Goal: Task Accomplishment & Management: Manage account settings

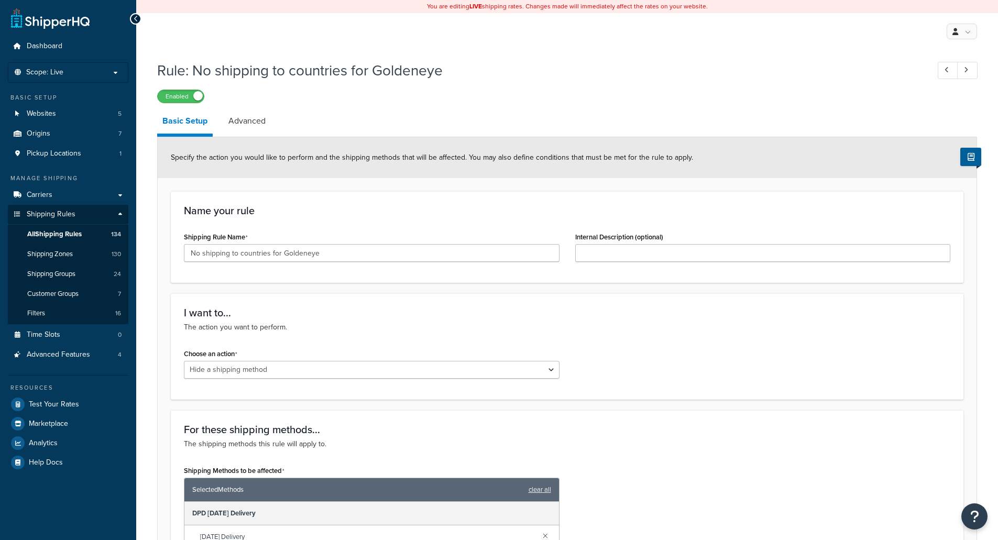
select select "HIDE"
click at [66, 234] on span "All Shipping Rules" at bounding box center [54, 234] width 54 height 9
click at [76, 232] on span "All Shipping Rules" at bounding box center [54, 234] width 54 height 9
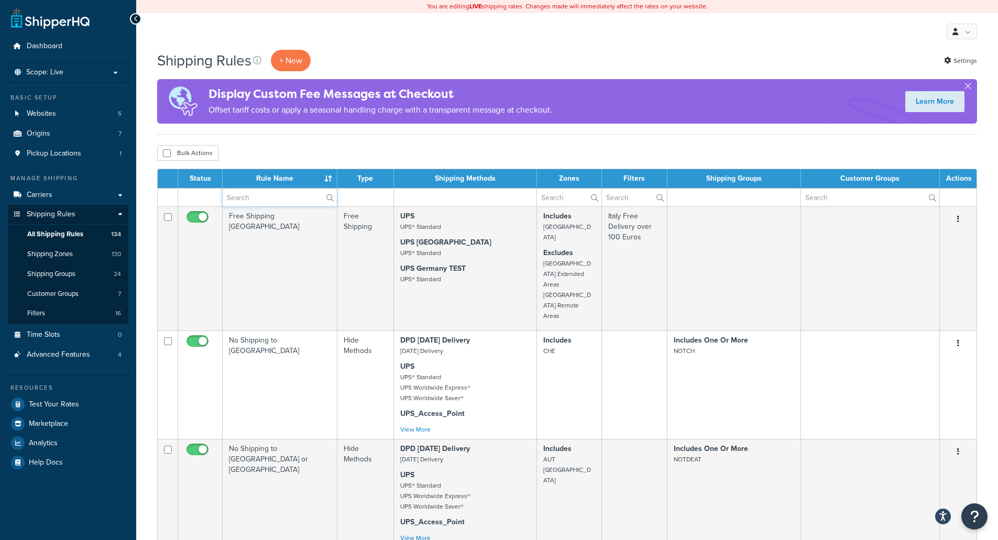
click at [265, 202] on input "text" at bounding box center [280, 198] width 114 height 18
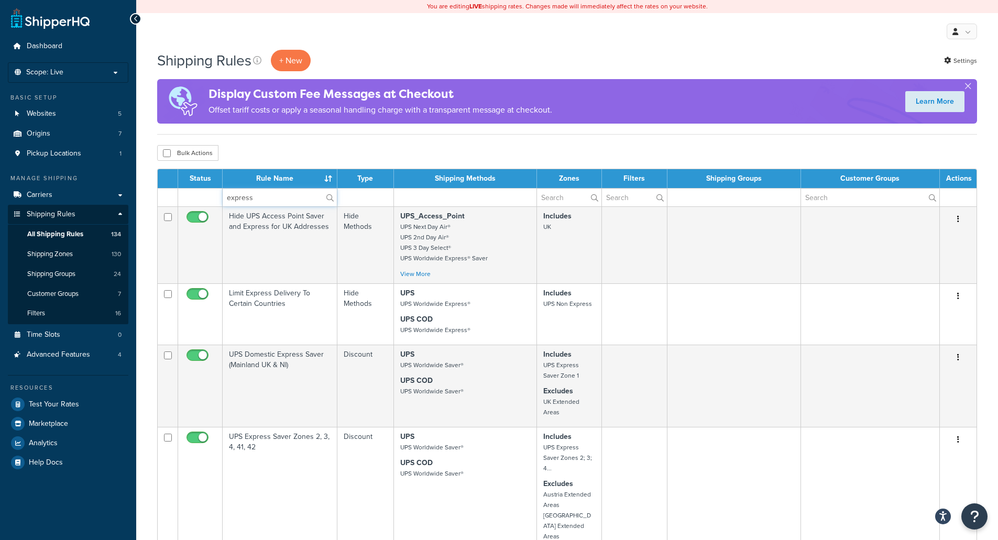
type input "express"
click at [568, 197] on input "text" at bounding box center [569, 198] width 64 height 18
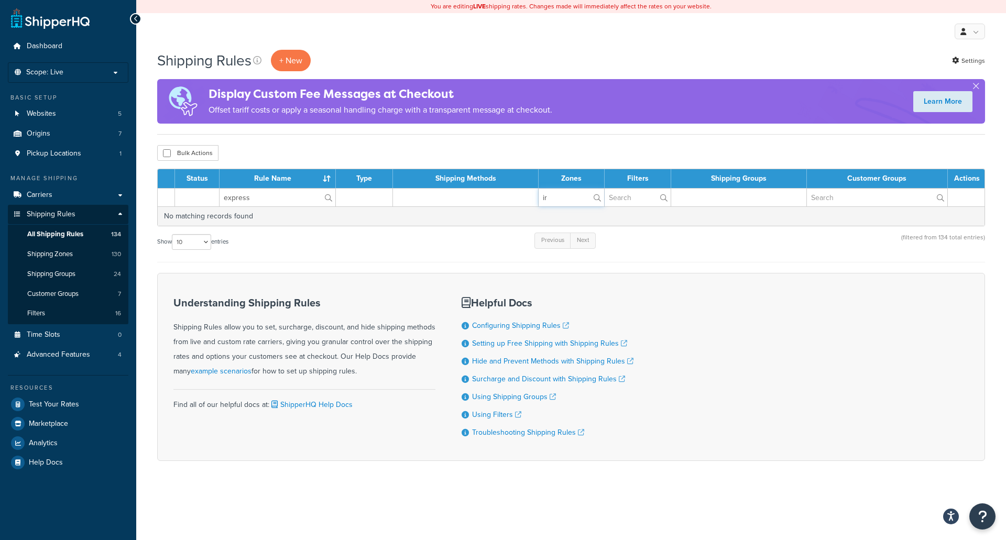
type input "i"
